Goal: Find specific page/section: Find specific page/section

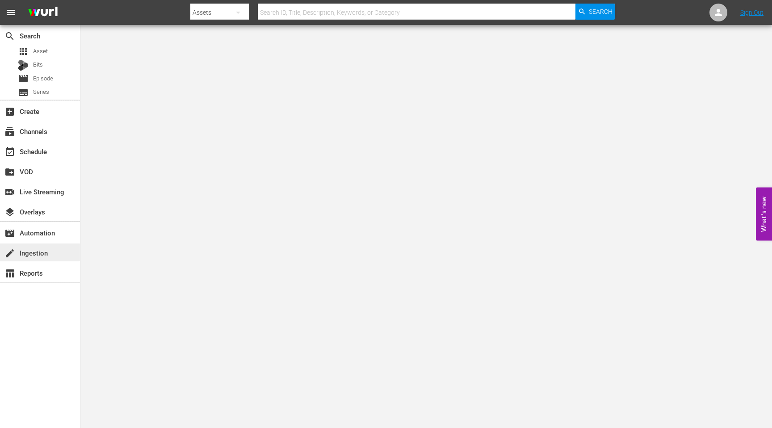
click at [45, 250] on div "create Ingestion" at bounding box center [25, 251] width 50 height 8
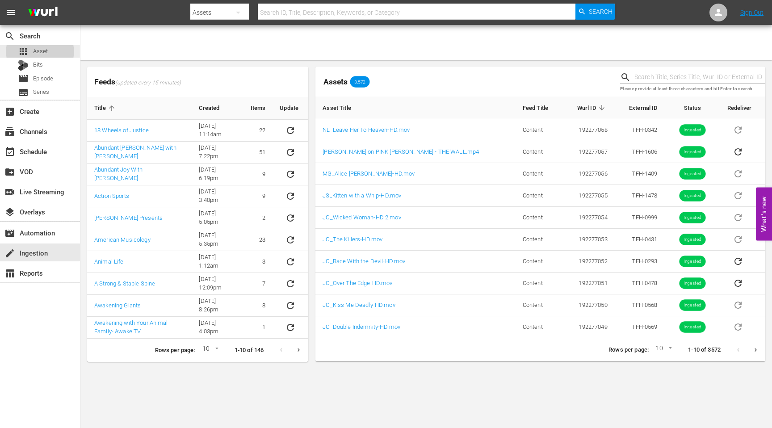
click at [668, 80] on input "text" at bounding box center [699, 77] width 131 height 13
paste input "1. 5 Ways to Become Rooted in Wellness"
type input "1. 5 Ways to Become Rooted in Wellness"
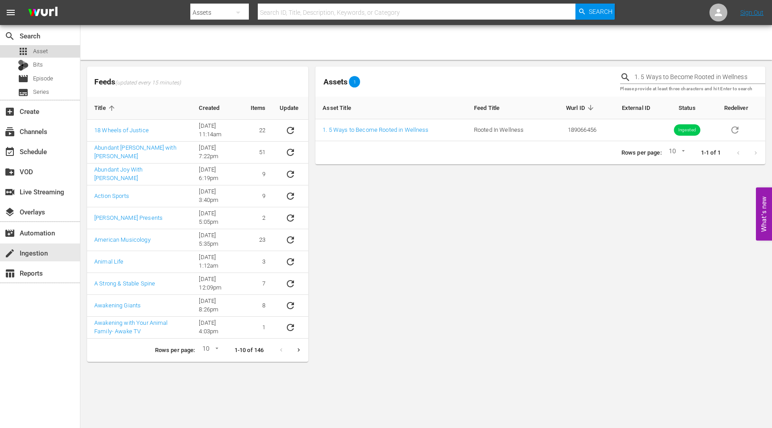
click at [47, 52] on div "apps Asset" at bounding box center [40, 51] width 80 height 13
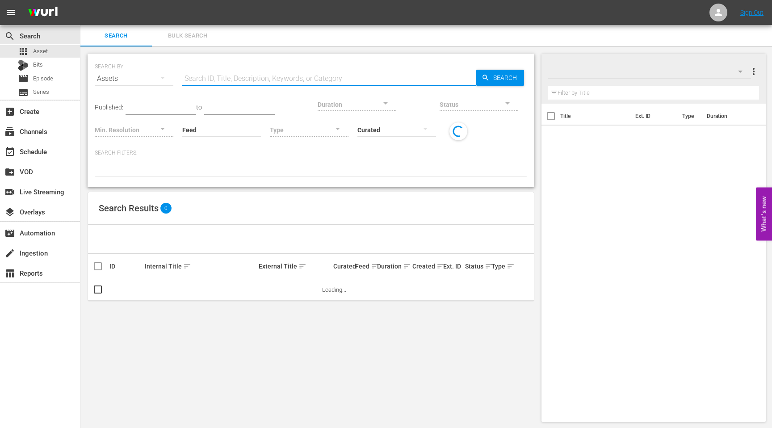
click at [294, 79] on input "text" at bounding box center [329, 78] width 294 height 21
paste input "1. 5 Ways to Become Rooted in Wellness"
click at [192, 79] on input "1. 5 Ways to Become Rooted in Wellness" at bounding box center [329, 78] width 294 height 21
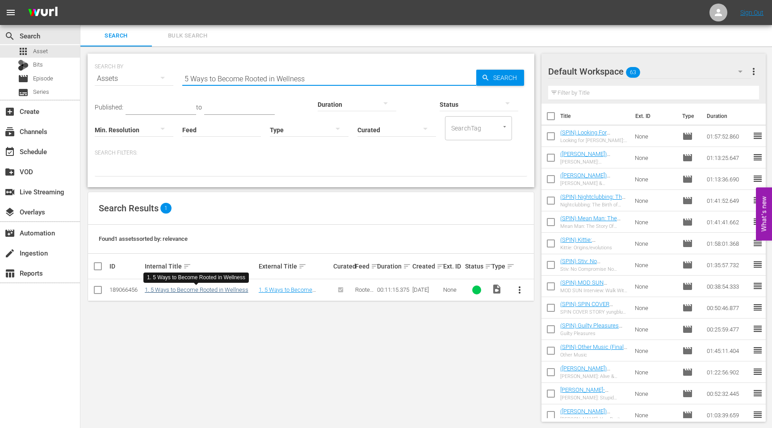
type input "5 Ways to Become Rooted in Wellness"
click at [193, 290] on link "1. 5 Ways to Become Rooted in Wellness" at bounding box center [197, 289] width 104 height 7
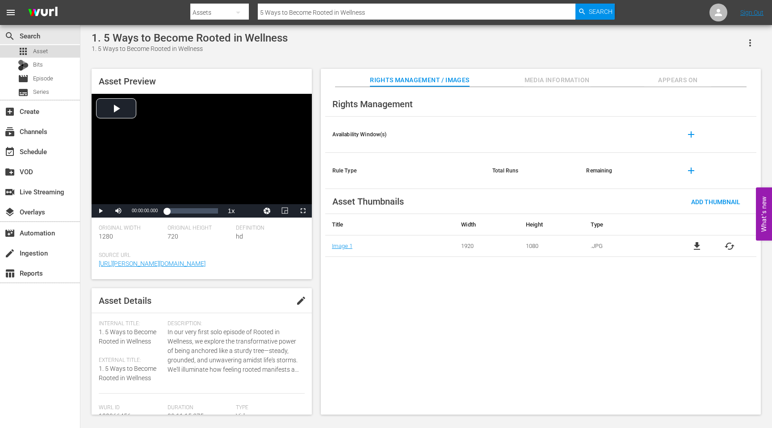
click at [47, 57] on div "apps Asset" at bounding box center [33, 51] width 30 height 13
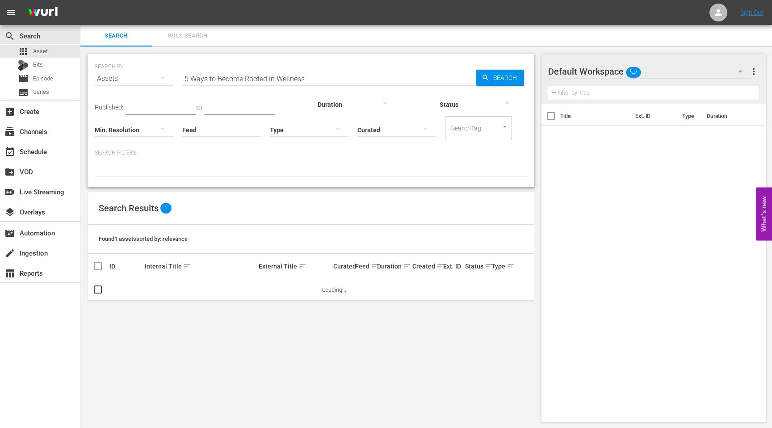
click at [238, 78] on input "5 Ways to Become Rooted in Wellness" at bounding box center [329, 78] width 294 height 21
paste input "Introduction to [MEDICAL_DATA] for Mental Health"
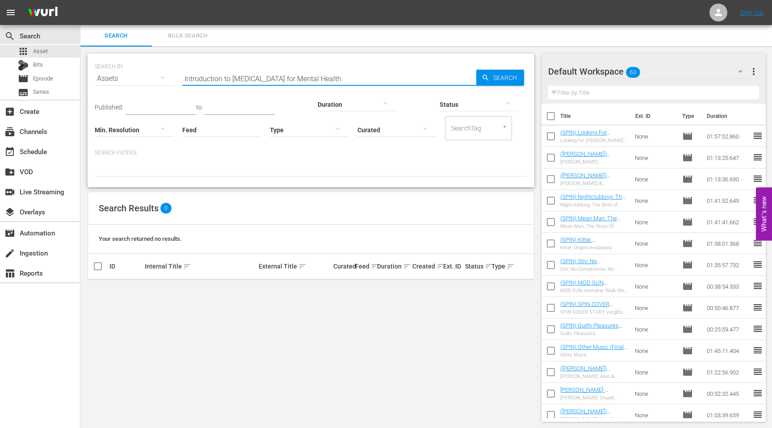
drag, startPoint x: 344, startPoint y: 73, endPoint x: 245, endPoint y: 80, distance: 99.9
click at [245, 80] on input "Introduction to [MEDICAL_DATA] for Mental Health" at bounding box center [329, 78] width 294 height 21
click at [310, 80] on input "Introduction to [MEDICAL_DATA] for Mental Health" at bounding box center [329, 78] width 294 height 21
drag, startPoint x: 342, startPoint y: 78, endPoint x: 223, endPoint y: 82, distance: 118.9
click at [223, 82] on input "Introduction to [MEDICAL_DATA] for Mental Health" at bounding box center [329, 78] width 294 height 21
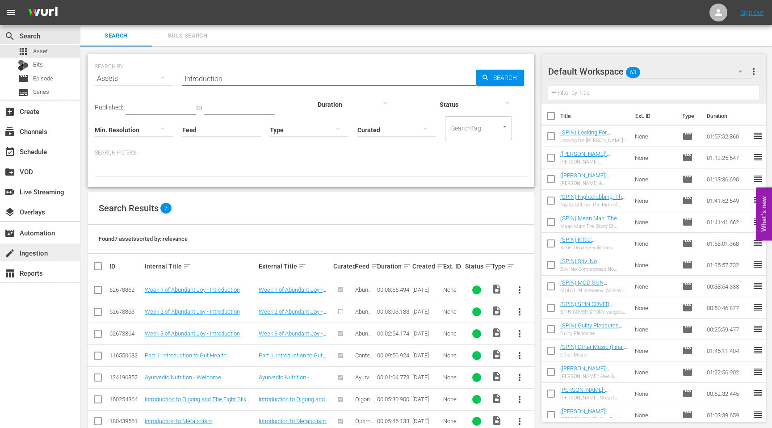
type input "Introduction"
click at [39, 251] on div "create Ingestion" at bounding box center [25, 251] width 50 height 8
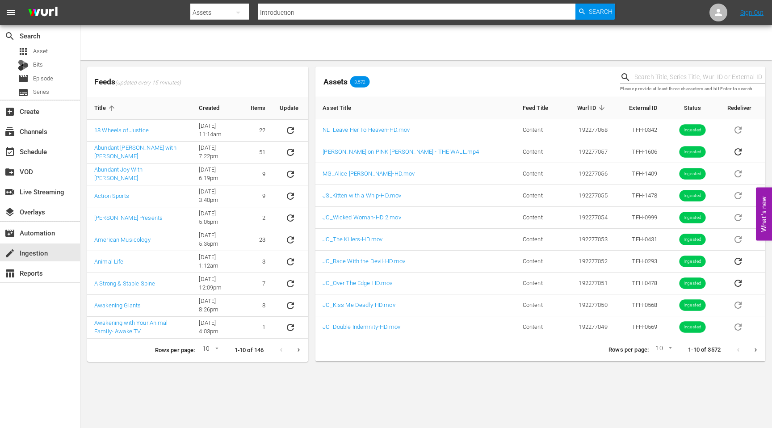
click at [678, 75] on input "text" at bounding box center [699, 77] width 131 height 13
paste input "Introduction to [MEDICAL_DATA] for Mental Health"
type input "Introduction to [MEDICAL_DATA] for Mental Health"
click at [726, 78] on input "Introduction to [MEDICAL_DATA] for Mental Health" at bounding box center [699, 77] width 131 height 13
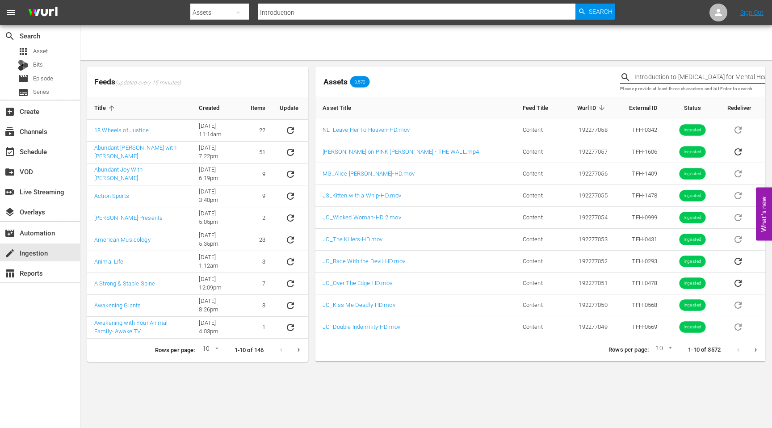
click at [726, 78] on input "Introduction to [MEDICAL_DATA] for Mental Health" at bounding box center [699, 77] width 131 height 13
click at [759, 347] on button "Next page" at bounding box center [755, 349] width 17 height 17
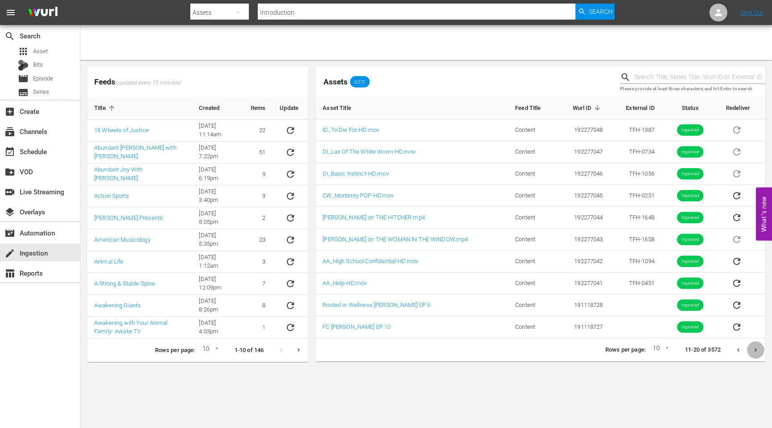
click at [759, 347] on button "Next page" at bounding box center [755, 349] width 17 height 17
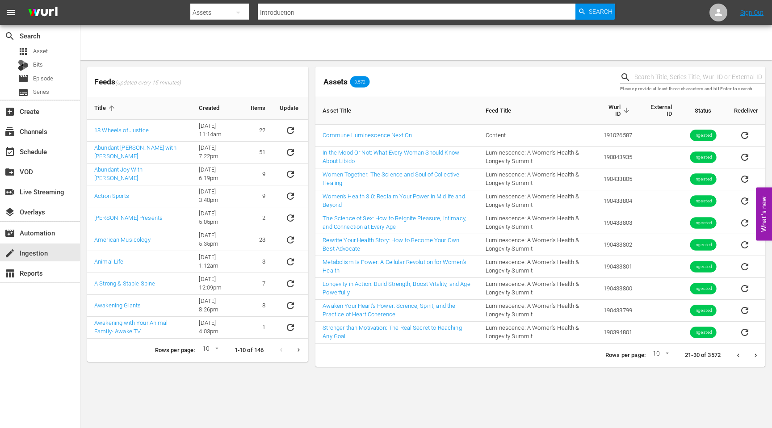
click at [759, 347] on button "Next page" at bounding box center [755, 355] width 17 height 17
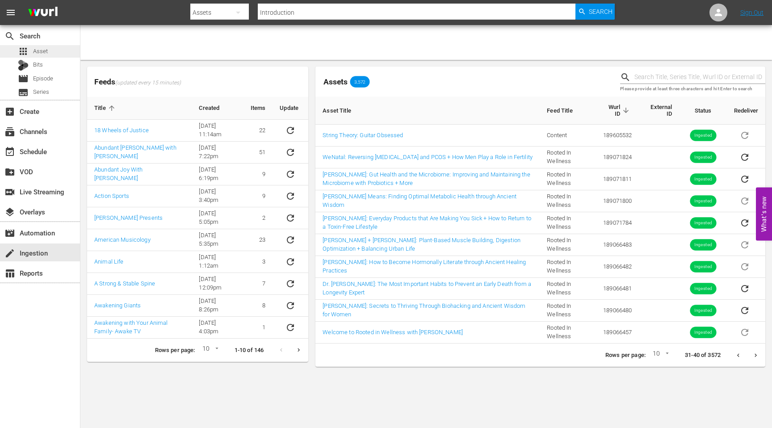
click at [41, 53] on span "Asset" at bounding box center [40, 51] width 15 height 9
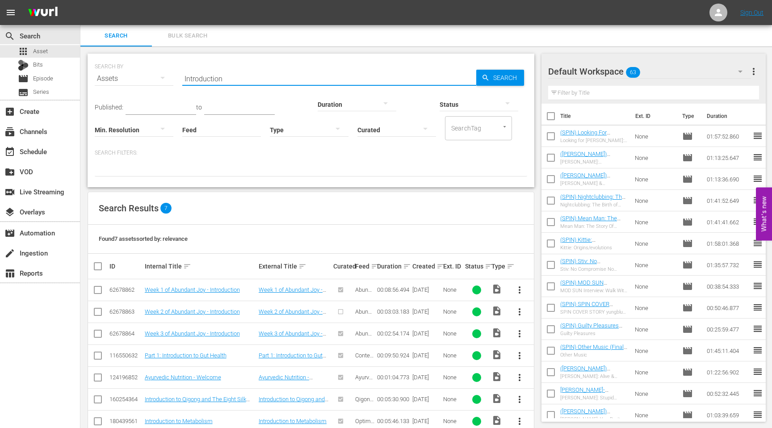
click at [279, 77] on input "Introduction" at bounding box center [329, 78] width 294 height 21
paste input "The 8 Basic Needs"
type input "The 8 Basic Needs"
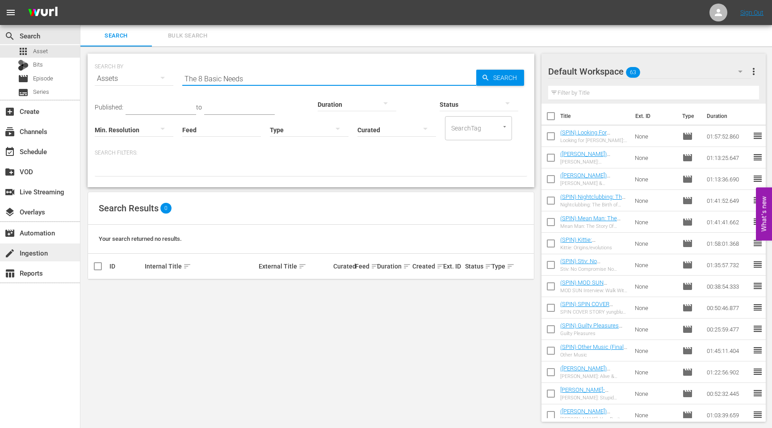
click at [54, 251] on div "create Ingestion" at bounding box center [40, 252] width 80 height 18
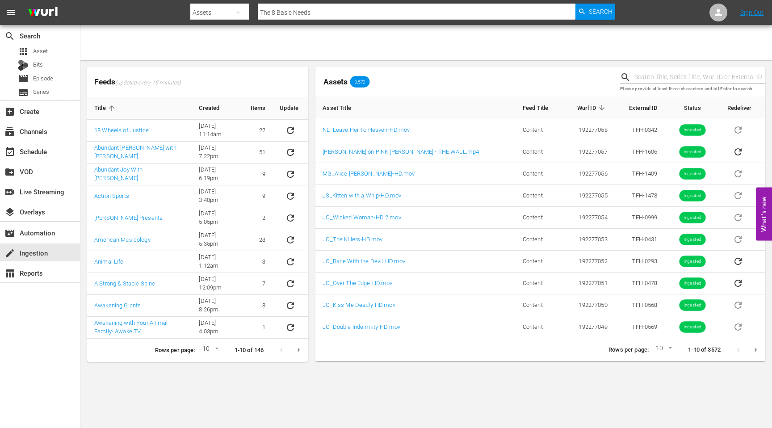
click at [671, 75] on input "text" at bounding box center [699, 77] width 131 height 13
paste input "5 Steps to Deal With Criticism and Rejection"
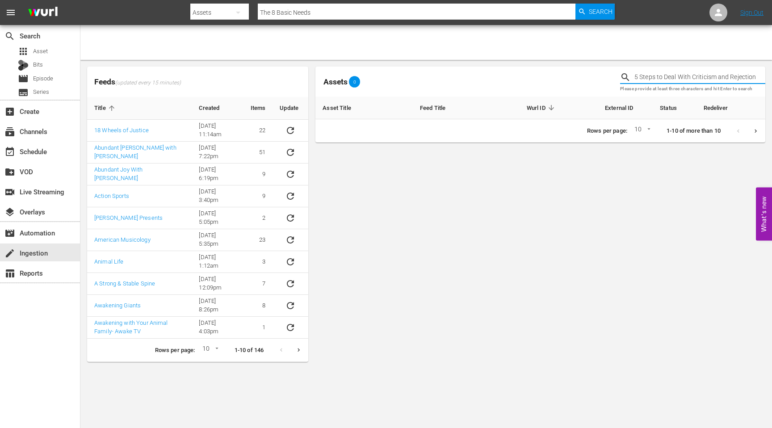
drag, startPoint x: 755, startPoint y: 77, endPoint x: 658, endPoint y: 79, distance: 97.8
click at [658, 79] on input "5 Steps to Deal With Criticism and Rejection" at bounding box center [699, 77] width 131 height 13
type input "5 Steps"
